Goal: Task Accomplishment & Management: Manage account settings

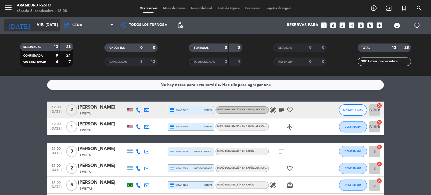
drag, startPoint x: 12, startPoint y: 122, endPoint x: 27, endPoint y: 27, distance: 96.6
click at [34, 24] on input "vie. [DATE]" at bounding box center [60, 25] width 53 height 10
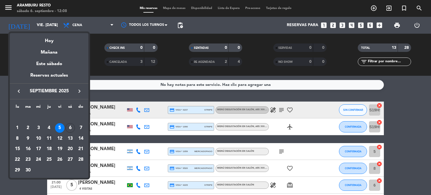
click at [48, 135] on div "11" at bounding box center [49, 139] width 10 height 10
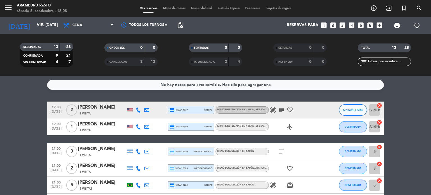
type input "[DEMOGRAPHIC_DATA] [DATE]"
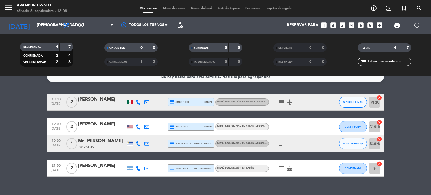
scroll to position [17, 0]
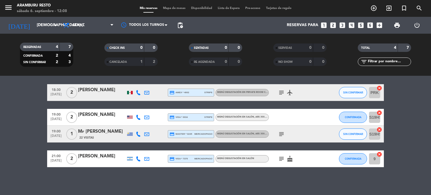
click at [2, 123] on bookings-row "18:30 [DATE] 2 [PERSON_NAME] credit_card amex * 4002 stripe Menú degustación en…" at bounding box center [215, 125] width 431 height 83
click at [92, 134] on div "Mr [PERSON_NAME]" at bounding box center [102, 131] width 48 height 7
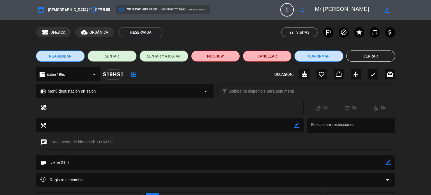
click at [56, 56] on span "REAGENDAR" at bounding box center [60, 56] width 22 height 6
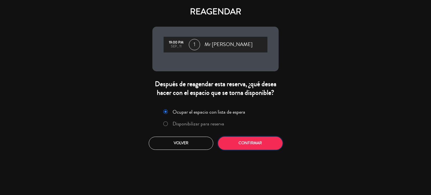
click at [245, 145] on button "Confirmar" at bounding box center [250, 143] width 65 height 13
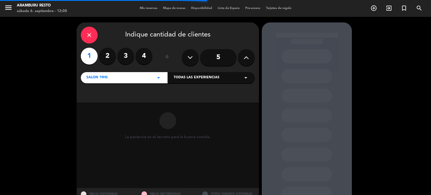
click at [147, 78] on div "Salon 19hs arrow_drop_down" at bounding box center [124, 77] width 87 height 11
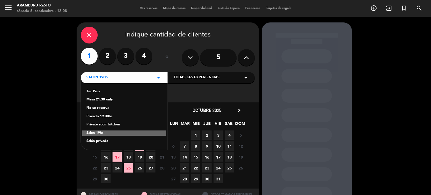
click at [99, 90] on div "1er Piso" at bounding box center [124, 92] width 76 height 6
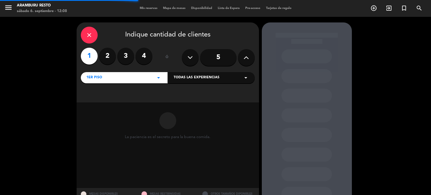
click at [215, 80] on span "Todas las experiencias" at bounding box center [197, 78] width 46 height 6
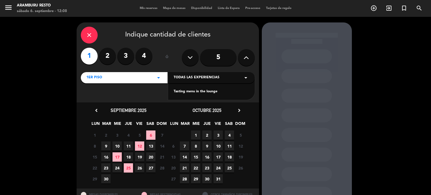
click at [200, 92] on div "Tasting menu in the lounge" at bounding box center [212, 92] width 76 height 6
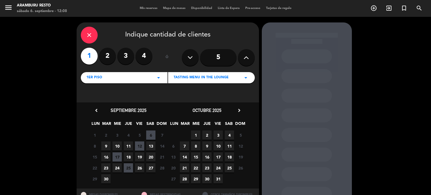
click at [130, 145] on span "11" at bounding box center [128, 145] width 9 height 9
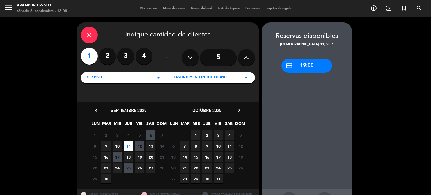
click at [150, 79] on div "1er Piso arrow_drop_down" at bounding box center [124, 77] width 87 height 11
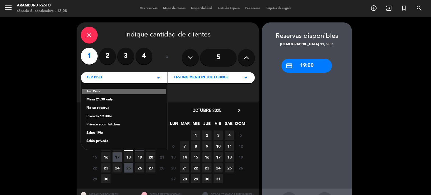
click at [105, 96] on div "1er [GEOGRAPHIC_DATA] 21:30 only No se reserva Privado 19:30hs Private room kit…" at bounding box center [124, 113] width 87 height 74
click at [105, 93] on div "1er Piso" at bounding box center [124, 92] width 84 height 6
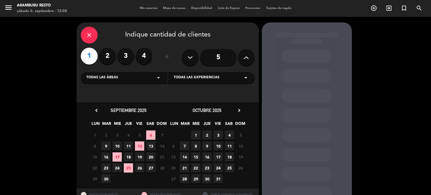
click at [140, 81] on div "Todas las áreas arrow_drop_down" at bounding box center [124, 77] width 87 height 11
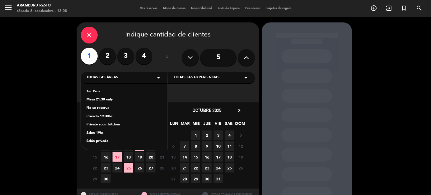
click at [101, 90] on div "1er Piso" at bounding box center [124, 92] width 76 height 6
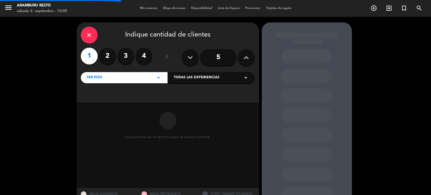
click at [211, 79] on span "Todas las experiencias" at bounding box center [197, 78] width 46 height 6
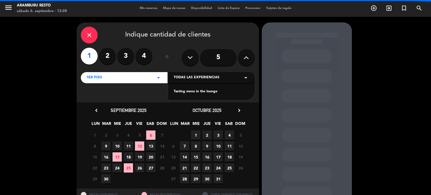
click at [196, 90] on div "Tasting menu in the lounge" at bounding box center [212, 92] width 76 height 6
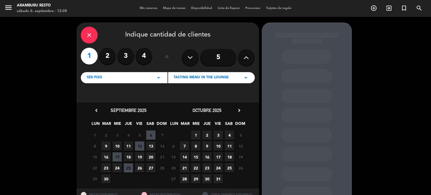
click at [130, 148] on span "11" at bounding box center [128, 145] width 9 height 9
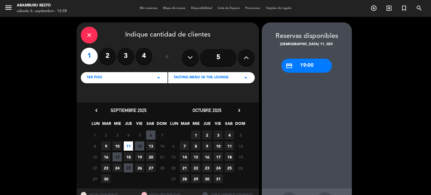
click at [89, 33] on icon "close" at bounding box center [89, 35] width 7 height 7
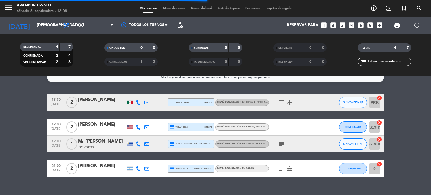
scroll to position [17, 0]
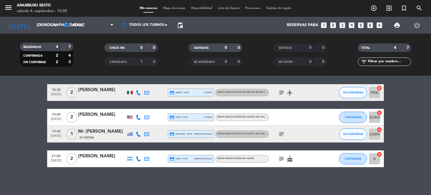
click at [102, 134] on div "Mr [PERSON_NAME]" at bounding box center [102, 131] width 48 height 7
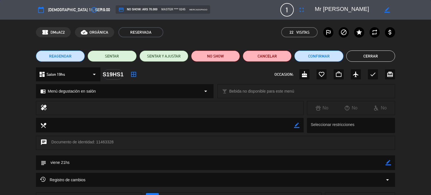
click at [67, 74] on div "dashboard Salon 19hs arrow_drop_down" at bounding box center [68, 74] width 65 height 14
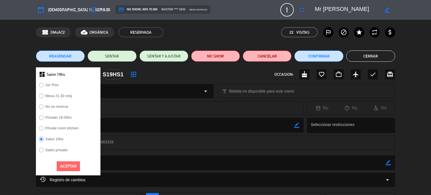
click at [42, 86] on input "1er Piso" at bounding box center [41, 85] width 4 height 4
radio input "true"
click at [71, 162] on button "Aceptar" at bounding box center [68, 166] width 23 height 10
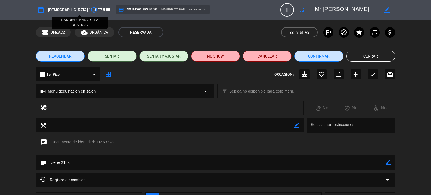
click at [91, 9] on icon "access_time" at bounding box center [94, 9] width 7 height 7
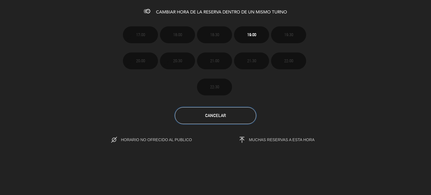
click at [222, 120] on button "Cancelar" at bounding box center [215, 115] width 81 height 17
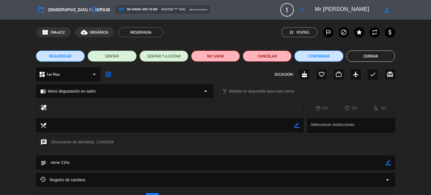
click at [108, 75] on icon "border_all" at bounding box center [108, 74] width 7 height 7
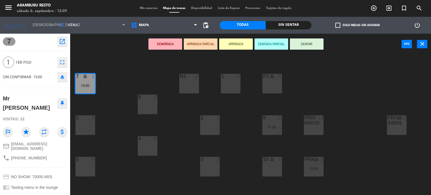
scroll to position [28, 0]
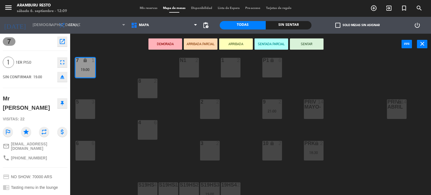
click at [209, 113] on div "2 2" at bounding box center [210, 109] width 20 height 20
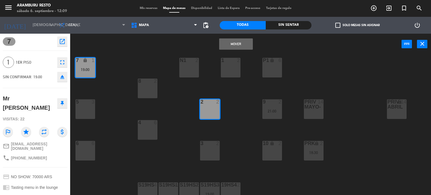
click at [236, 43] on button "Mover" at bounding box center [236, 43] width 34 height 11
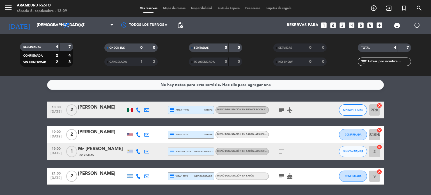
click at [93, 149] on div "Mr [PERSON_NAME]" at bounding box center [102, 148] width 48 height 7
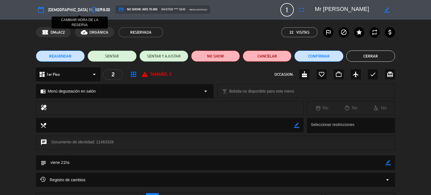
click at [91, 11] on icon "access_time" at bounding box center [94, 9] width 7 height 7
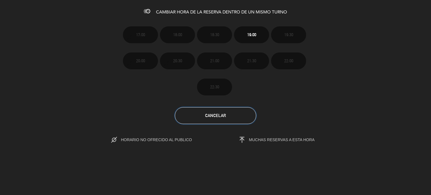
click at [227, 112] on button "Cancelar" at bounding box center [215, 115] width 81 height 17
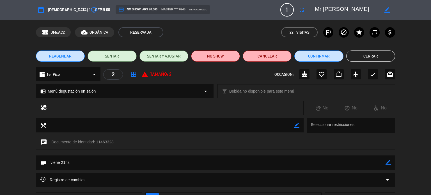
click at [110, 93] on div "chrome_reader_mode Menú degustación en salón arrow_drop_down" at bounding box center [124, 90] width 177 height 13
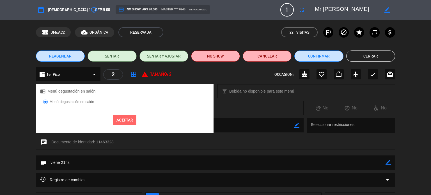
drag, startPoint x: 0, startPoint y: 106, endPoint x: 6, endPoint y: 101, distance: 8.0
click at [4, 103] on div "healing No No No" at bounding box center [215, 109] width 431 height 17
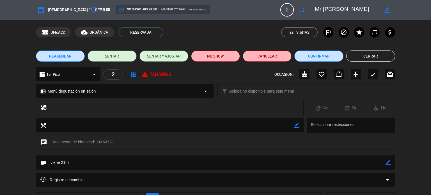
click at [72, 58] on button "REAGENDAR" at bounding box center [60, 56] width 49 height 11
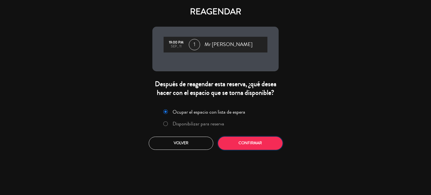
click at [253, 141] on button "Confirmar" at bounding box center [250, 143] width 65 height 13
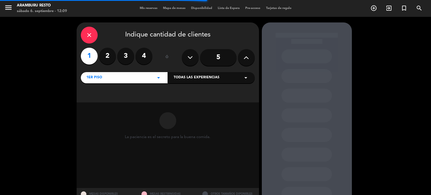
click at [217, 77] on span "Todas las experiencias" at bounding box center [197, 78] width 46 height 6
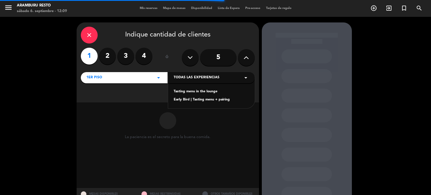
click at [198, 89] on div "Tasting menu in the lounge" at bounding box center [212, 92] width 76 height 6
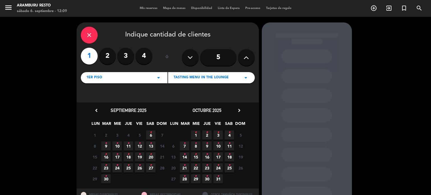
click at [129, 147] on span "11 •" at bounding box center [128, 145] width 9 height 9
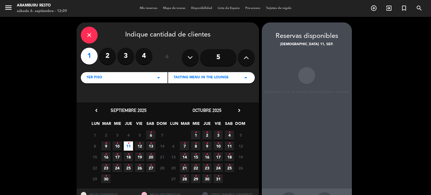
scroll to position [22, 0]
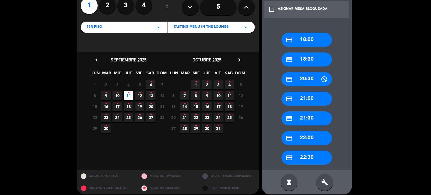
click at [307, 94] on div "credit_card 21:00" at bounding box center [307, 99] width 51 height 14
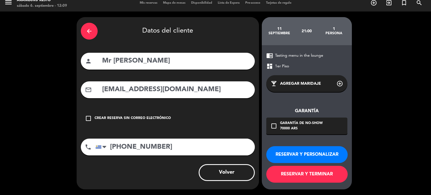
click at [293, 176] on button "RESERVAR Y TERMINAR" at bounding box center [306, 174] width 81 height 17
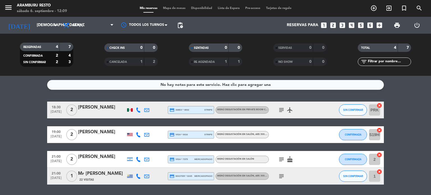
click at [10, 128] on bookings-row "18:30 [DATE] 2 [PERSON_NAME] credit_card amex * 4002 stripe Menú degustación en…" at bounding box center [215, 143] width 431 height 83
click at [345, 177] on button "SIN CONFIRMAR" at bounding box center [353, 176] width 28 height 11
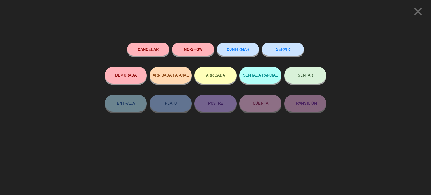
click at [229, 49] on span "CONFIRMAR" at bounding box center [238, 49] width 22 height 5
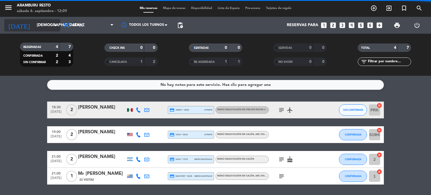
click at [40, 26] on input "[DEMOGRAPHIC_DATA] [DATE]" at bounding box center [60, 25] width 53 height 10
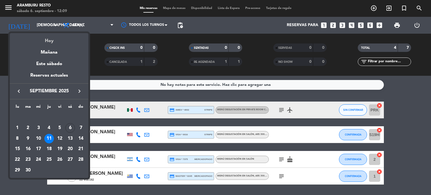
click at [51, 39] on div "Hoy" at bounding box center [49, 39] width 79 height 12
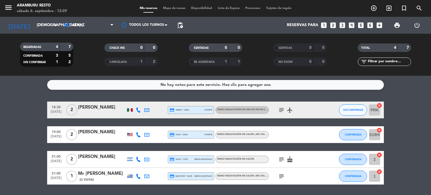
type input "sáb. [DATE]"
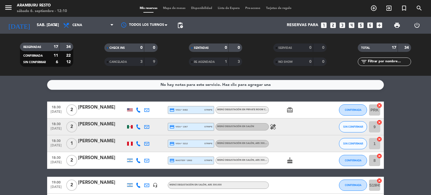
drag, startPoint x: 0, startPoint y: 139, endPoint x: 39, endPoint y: 15, distance: 130.2
click at [274, 127] on icon "healing" at bounding box center [273, 127] width 7 height 7
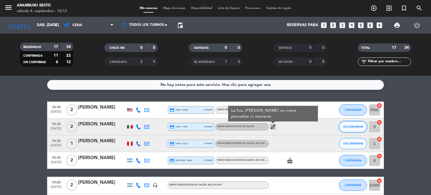
click at [357, 126] on span "SIN CONFIRMAR" at bounding box center [353, 126] width 20 height 3
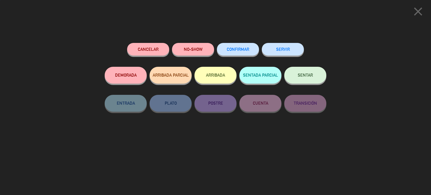
click at [241, 52] on button "CONFIRMAR" at bounding box center [238, 49] width 42 height 13
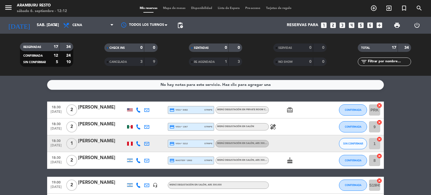
click at [50, 145] on span "[DATE]" at bounding box center [56, 147] width 14 height 6
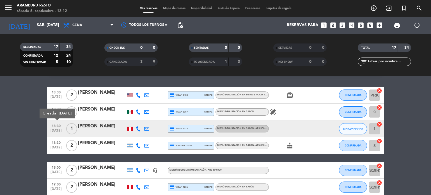
scroll to position [28, 0]
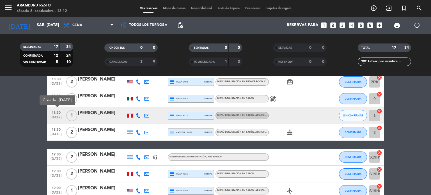
drag, startPoint x: 6, startPoint y: 125, endPoint x: 60, endPoint y: 113, distance: 54.9
click at [136, 113] on icon at bounding box center [138, 115] width 5 height 5
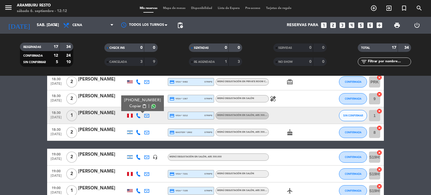
click at [142, 106] on span "content_paste" at bounding box center [144, 106] width 4 height 4
click at [147, 116] on icon at bounding box center [146, 115] width 5 height 5
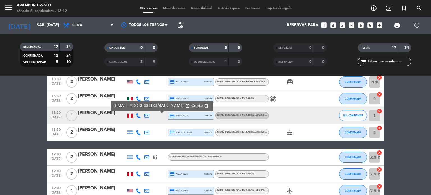
click at [191, 106] on span "Copiar" at bounding box center [197, 106] width 12 height 6
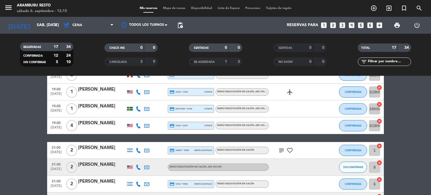
scroll to position [168, 0]
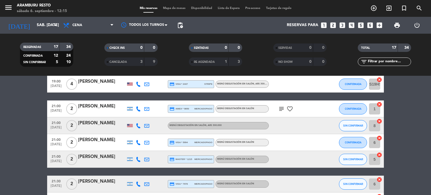
drag, startPoint x: 0, startPoint y: 141, endPoint x: 58, endPoint y: 131, distance: 58.9
click at [7, 138] on bookings-row "18:30 [DATE] 2 [PERSON_NAME] credit_card visa * 8482 stripe Menú degustación en…" at bounding box center [215, 88] width 431 height 310
click at [56, 122] on span "21:00" at bounding box center [56, 122] width 14 height 6
click at [137, 126] on icon at bounding box center [138, 125] width 5 height 5
click at [137, 118] on span "Copiar" at bounding box center [135, 116] width 12 height 6
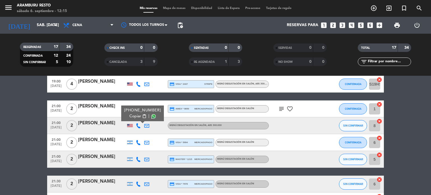
click at [100, 129] on div at bounding box center [102, 129] width 48 height 4
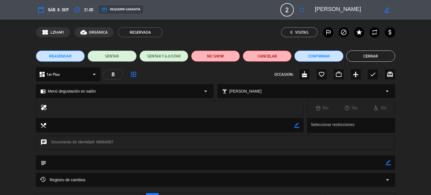
click at [380, 54] on button "Cerrar" at bounding box center [370, 56] width 49 height 11
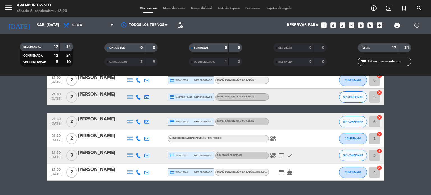
scroll to position [244, 0]
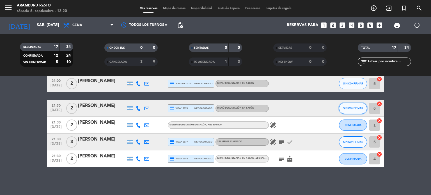
click at [346, 108] on span "SIN CONFIRMAR" at bounding box center [353, 108] width 20 height 3
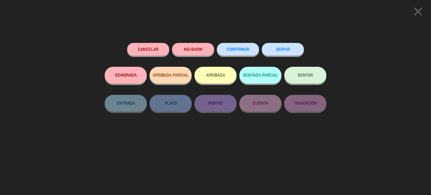
click at [247, 51] on button "CONFIRMAR" at bounding box center [238, 49] width 42 height 13
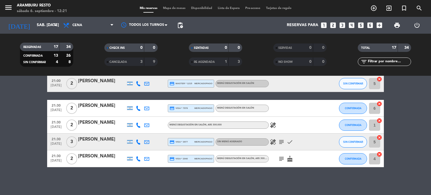
click at [276, 128] on icon "healing" at bounding box center [273, 125] width 7 height 7
click at [276, 140] on icon "healing" at bounding box center [273, 142] width 7 height 7
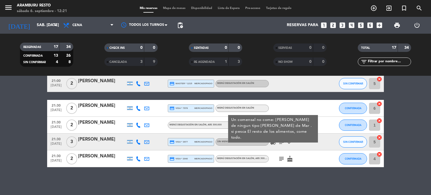
click at [281, 141] on icon "subject" at bounding box center [281, 142] width 7 height 7
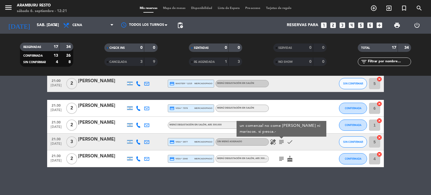
click at [1, 125] on bookings-row "18:30 [DATE] 2 [PERSON_NAME] credit_card visa * 8482 stripe Menú degustación en…" at bounding box center [215, 12] width 431 height 310
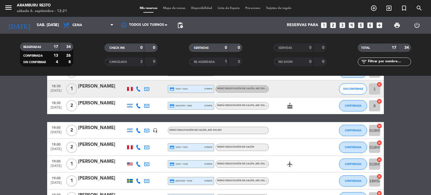
scroll to position [48, 0]
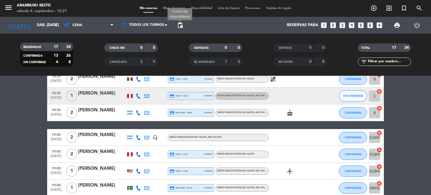
click at [178, 25] on span "pending_actions" at bounding box center [180, 25] width 7 height 7
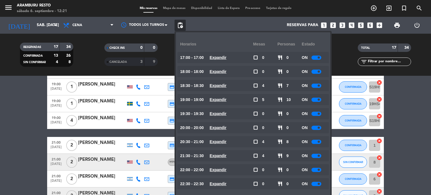
click at [0, 133] on bookings-row "18:30 [DATE] 2 [PERSON_NAME] credit_card visa * 8482 stripe Menú degustación en…" at bounding box center [215, 125] width 431 height 310
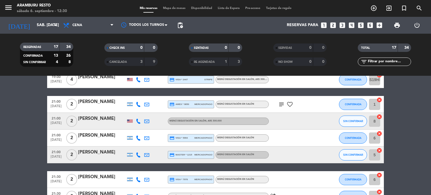
scroll to position [160, 0]
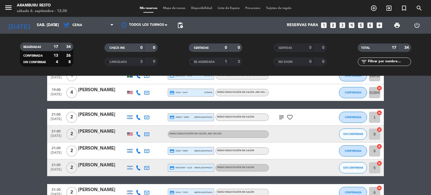
click at [57, 166] on span "21:00" at bounding box center [56, 164] width 14 height 6
click at [35, 166] on bookings-row "18:30 [DATE] 2 [PERSON_NAME] credit_card visa * 8482 stripe Menú degustación en…" at bounding box center [215, 97] width 431 height 310
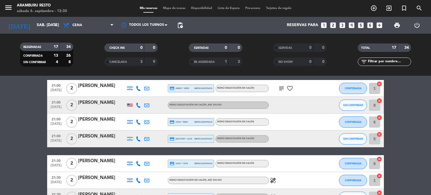
scroll to position [188, 0]
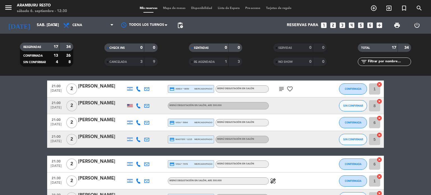
click at [96, 140] on div "[PERSON_NAME]" at bounding box center [102, 136] width 48 height 7
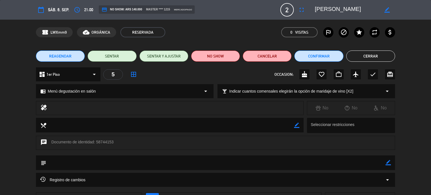
drag, startPoint x: 390, startPoint y: 163, endPoint x: 378, endPoint y: 163, distance: 12.1
click at [390, 163] on icon "border_color" at bounding box center [388, 162] width 5 height 5
click at [364, 159] on textarea at bounding box center [215, 163] width 339 height 14
type textarea "21.30hs"
click at [388, 161] on icon at bounding box center [388, 162] width 5 height 5
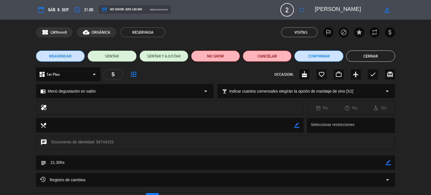
click at [367, 58] on button "Cerrar" at bounding box center [370, 56] width 49 height 11
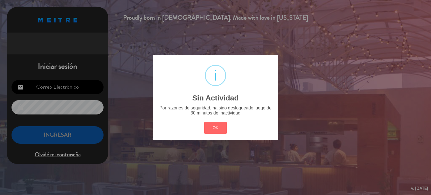
type input "[EMAIL_ADDRESS][DOMAIN_NAME]"
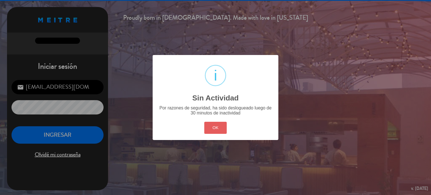
click at [214, 126] on button "OK" at bounding box center [215, 128] width 23 height 12
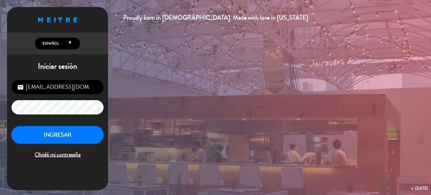
click at [75, 132] on button "INGRESAR" at bounding box center [58, 135] width 92 height 18
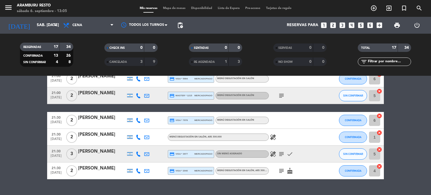
scroll to position [188, 0]
